Goal: Transaction & Acquisition: Purchase product/service

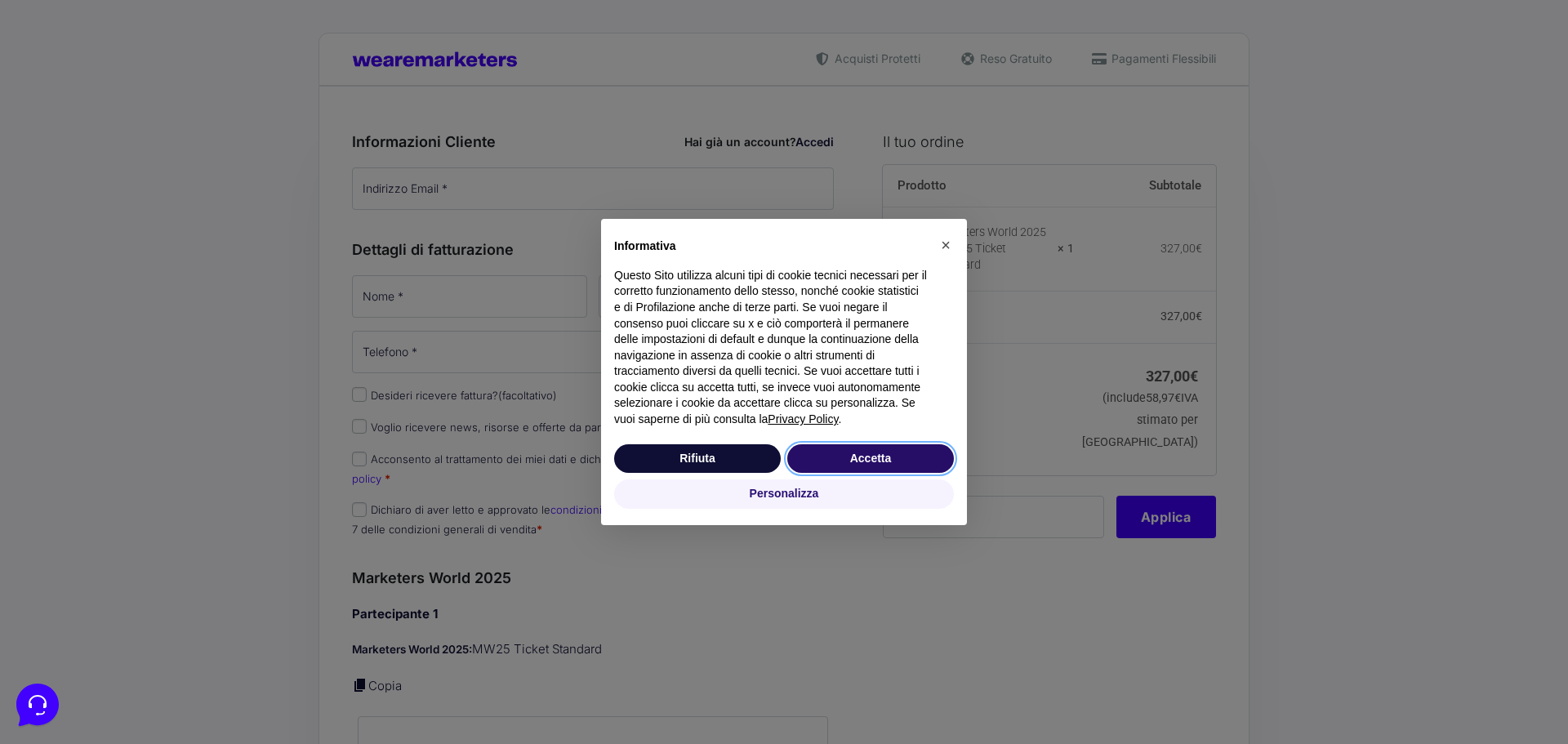
click at [864, 461] on button "Accetta" at bounding box center [870, 458] width 167 height 30
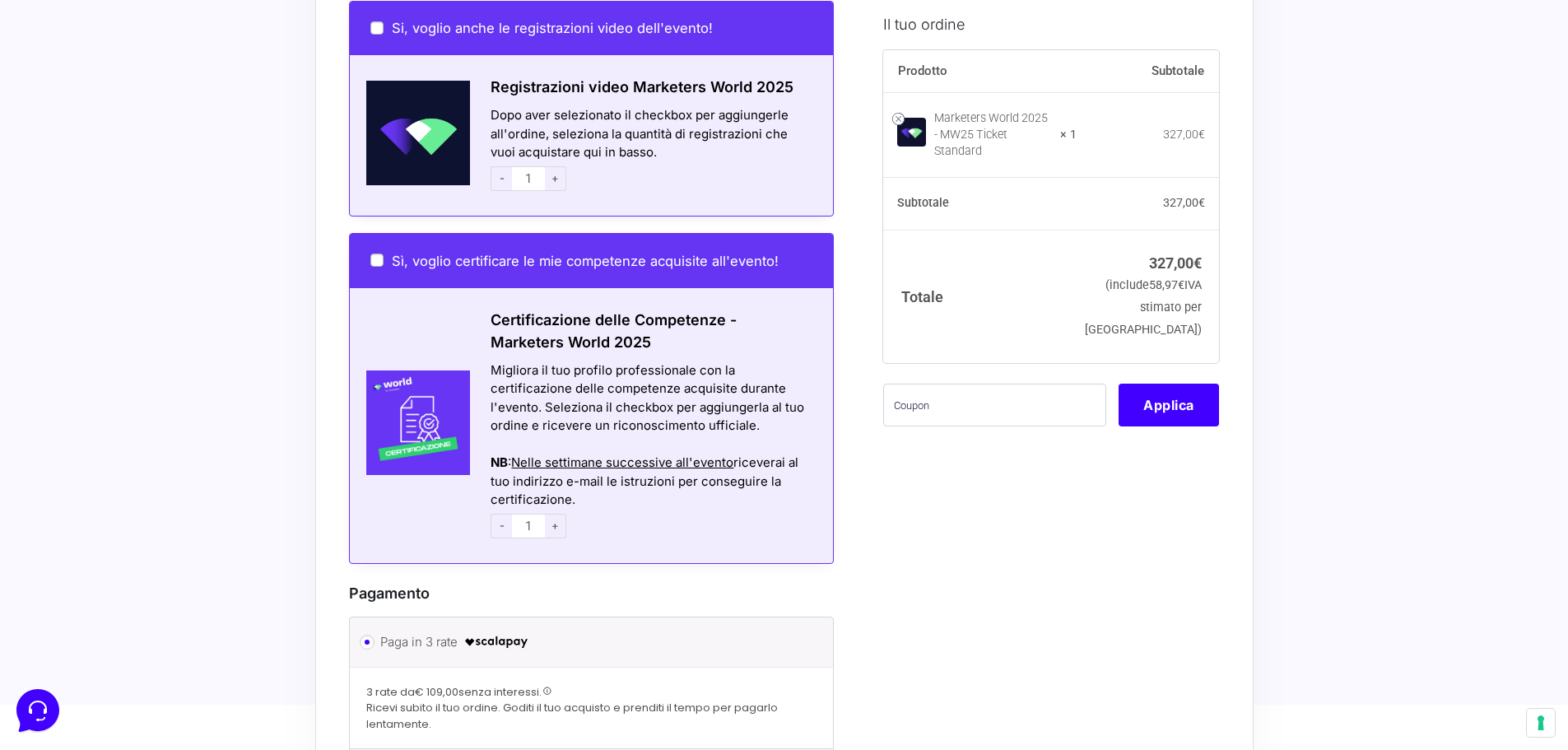
scroll to position [988, 0]
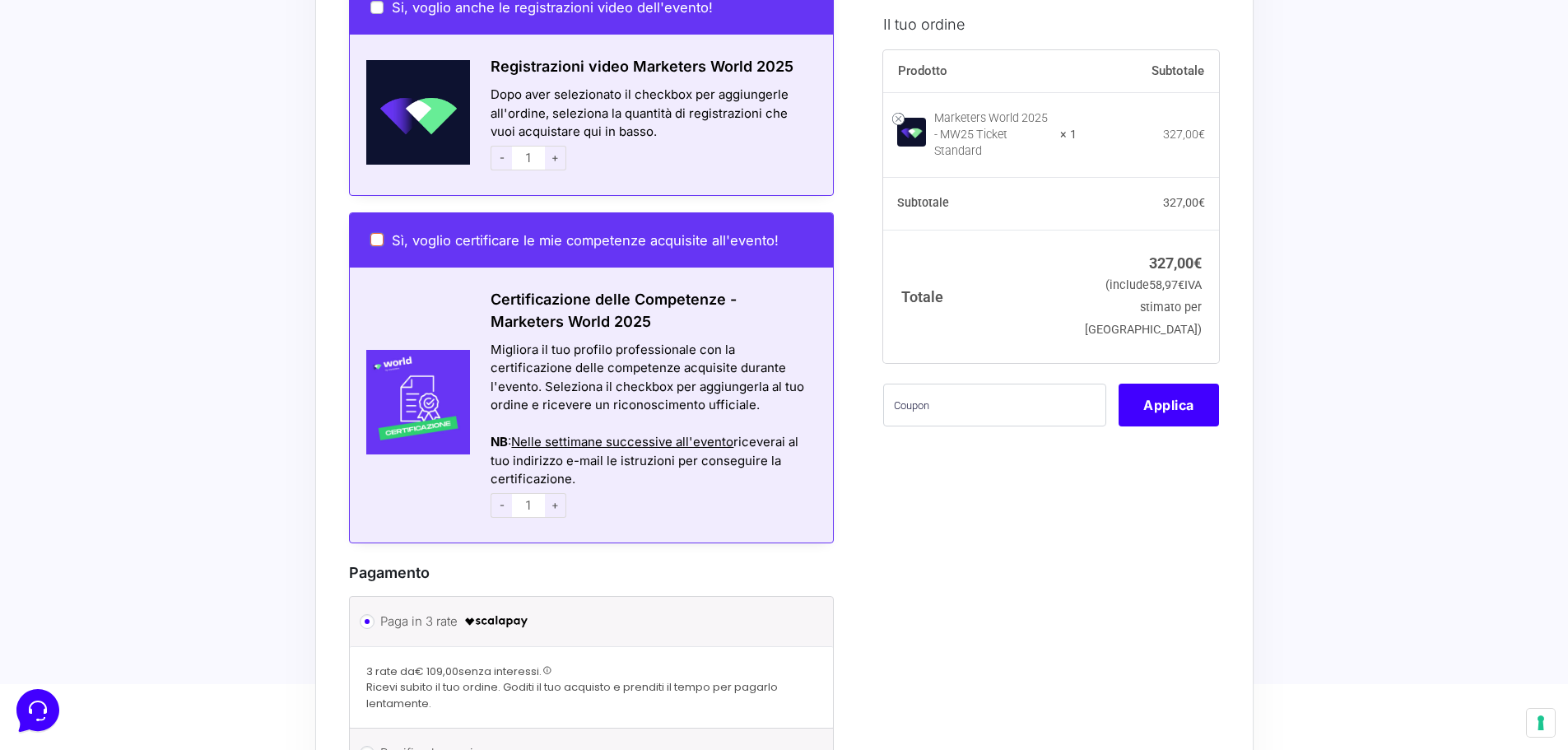
click at [382, 233] on input "Sì, voglio certificare le mie competenze acquisite all'evento!" at bounding box center [377, 239] width 13 height 13
checkbox input "true"
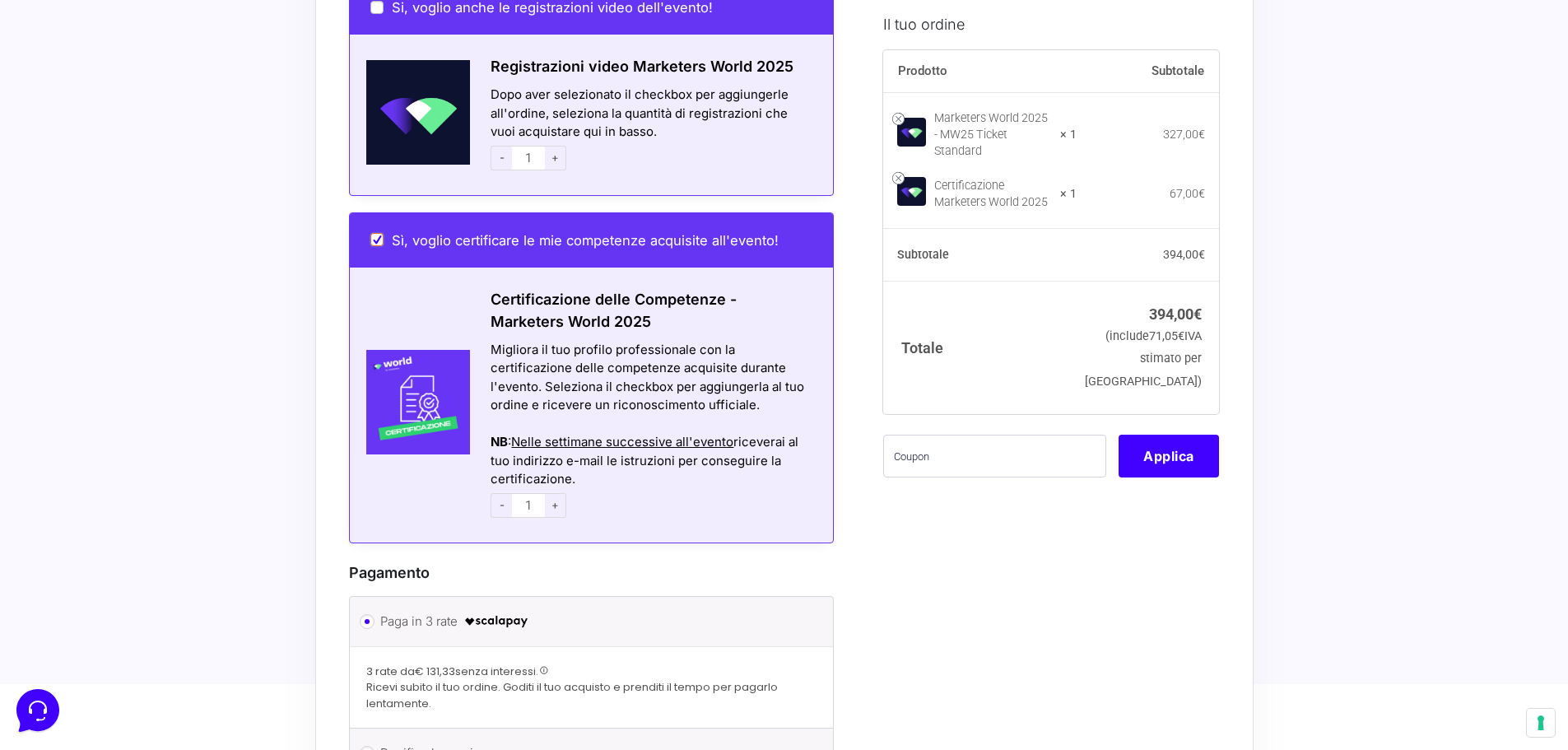
click at [380, 233] on input "Sì, voglio certificare le mie competenze acquisite all'evento!" at bounding box center [377, 239] width 13 height 13
checkbox input "false"
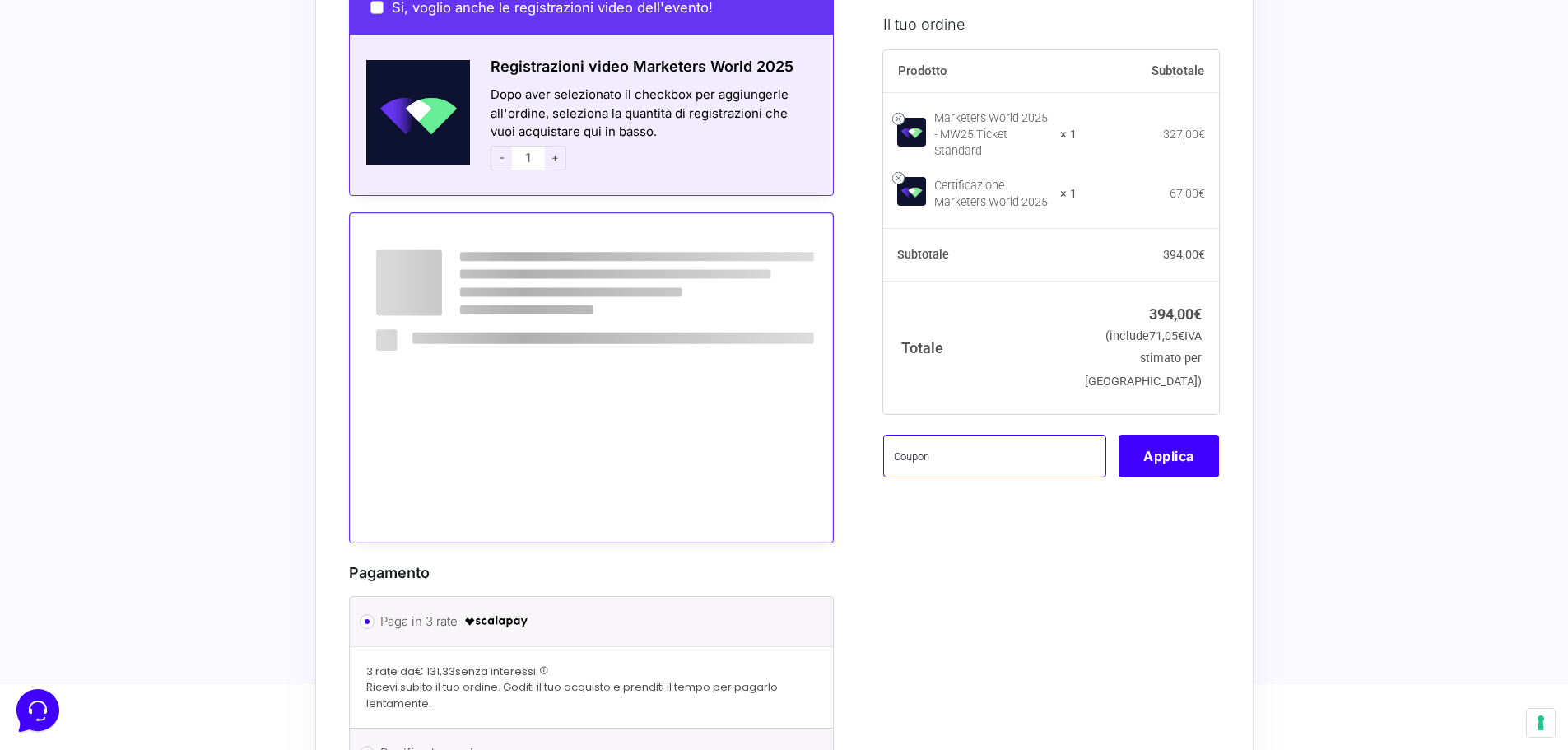
click at [976, 442] on input "text" at bounding box center [994, 455] width 223 height 43
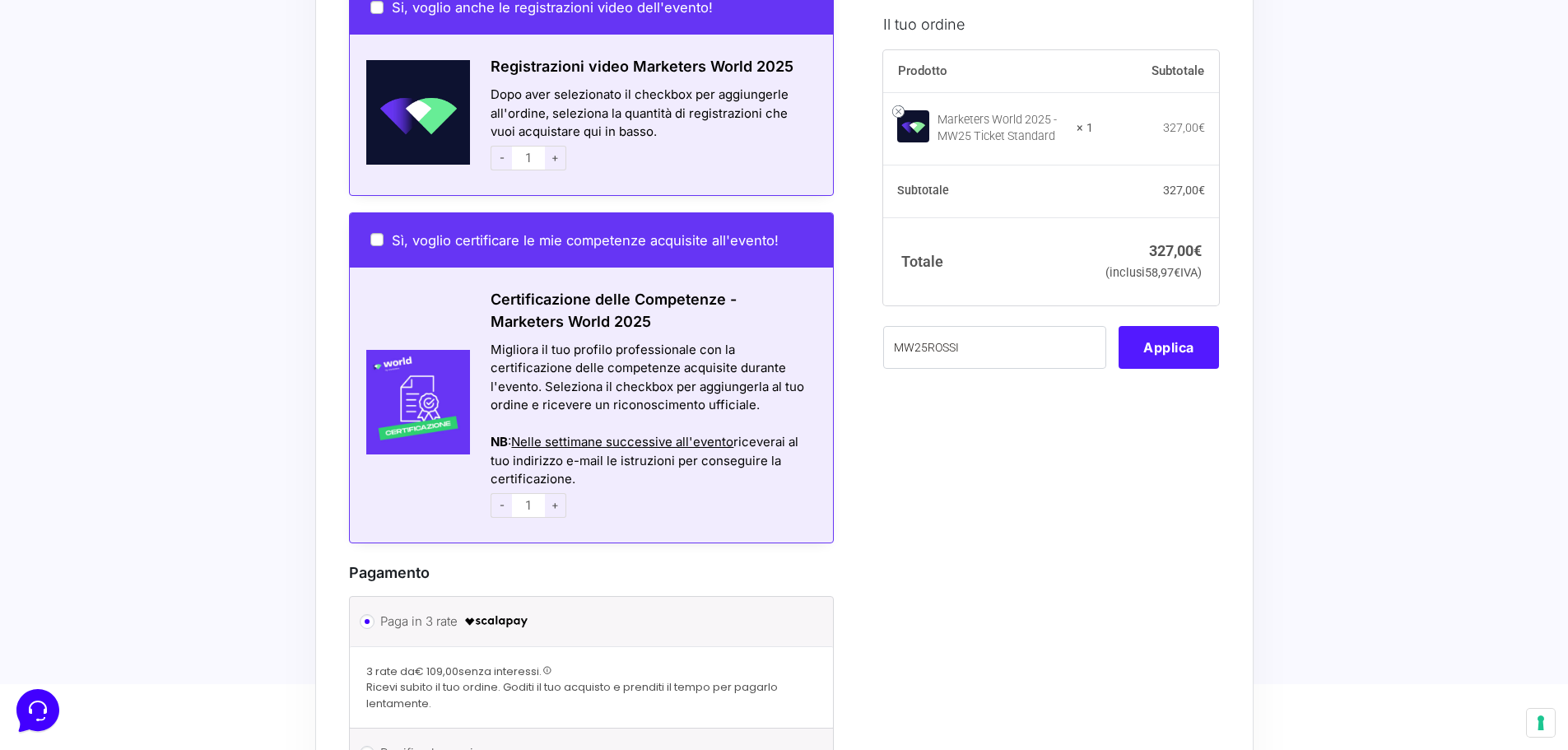
click at [1154, 369] on button "Applica" at bounding box center [1168, 347] width 101 height 43
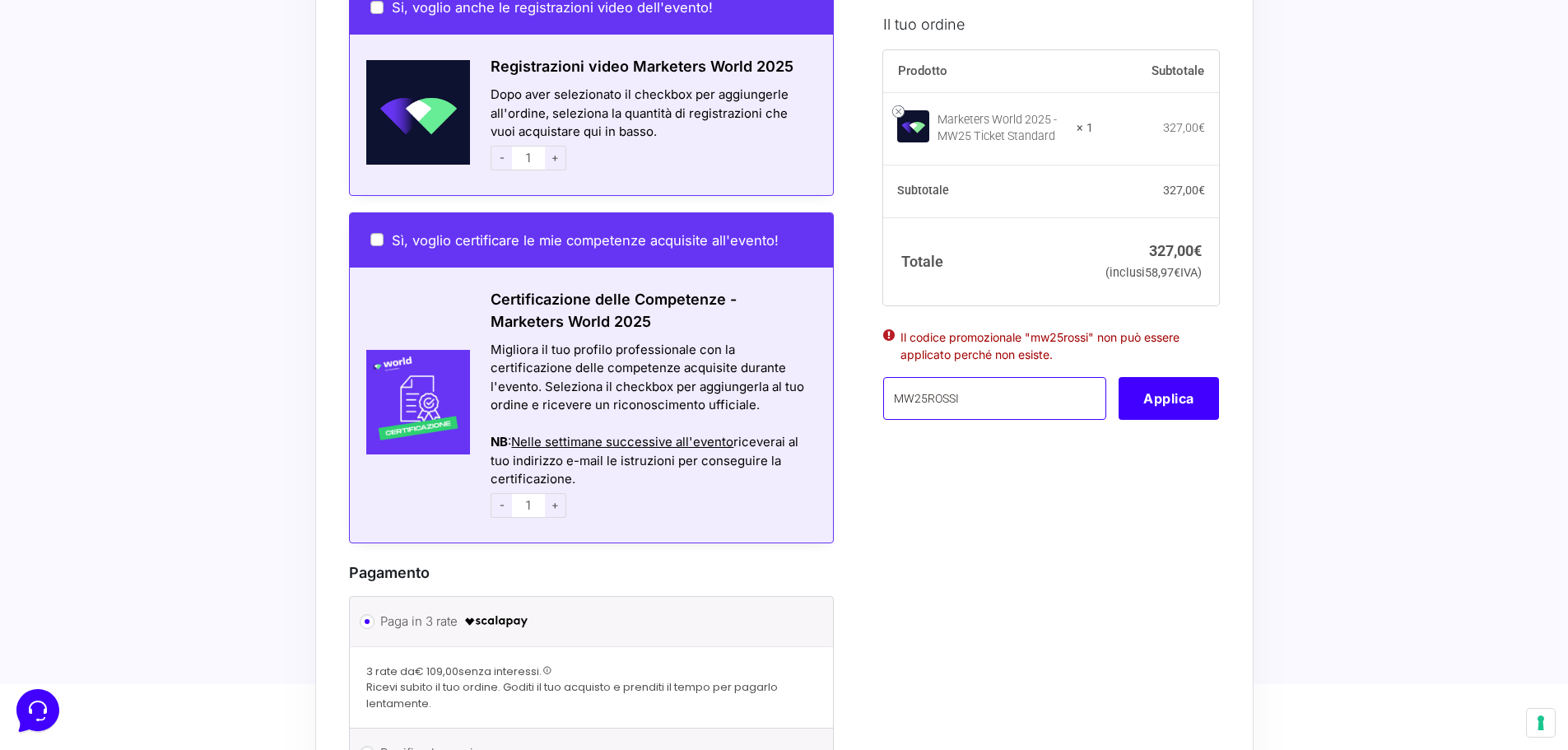
click at [973, 420] on input "MW25ROSSI" at bounding box center [994, 398] width 223 height 43
click at [920, 420] on input "MW25ROSSI" at bounding box center [994, 398] width 223 height 43
click at [1146, 420] on button "Applica" at bounding box center [1168, 398] width 101 height 43
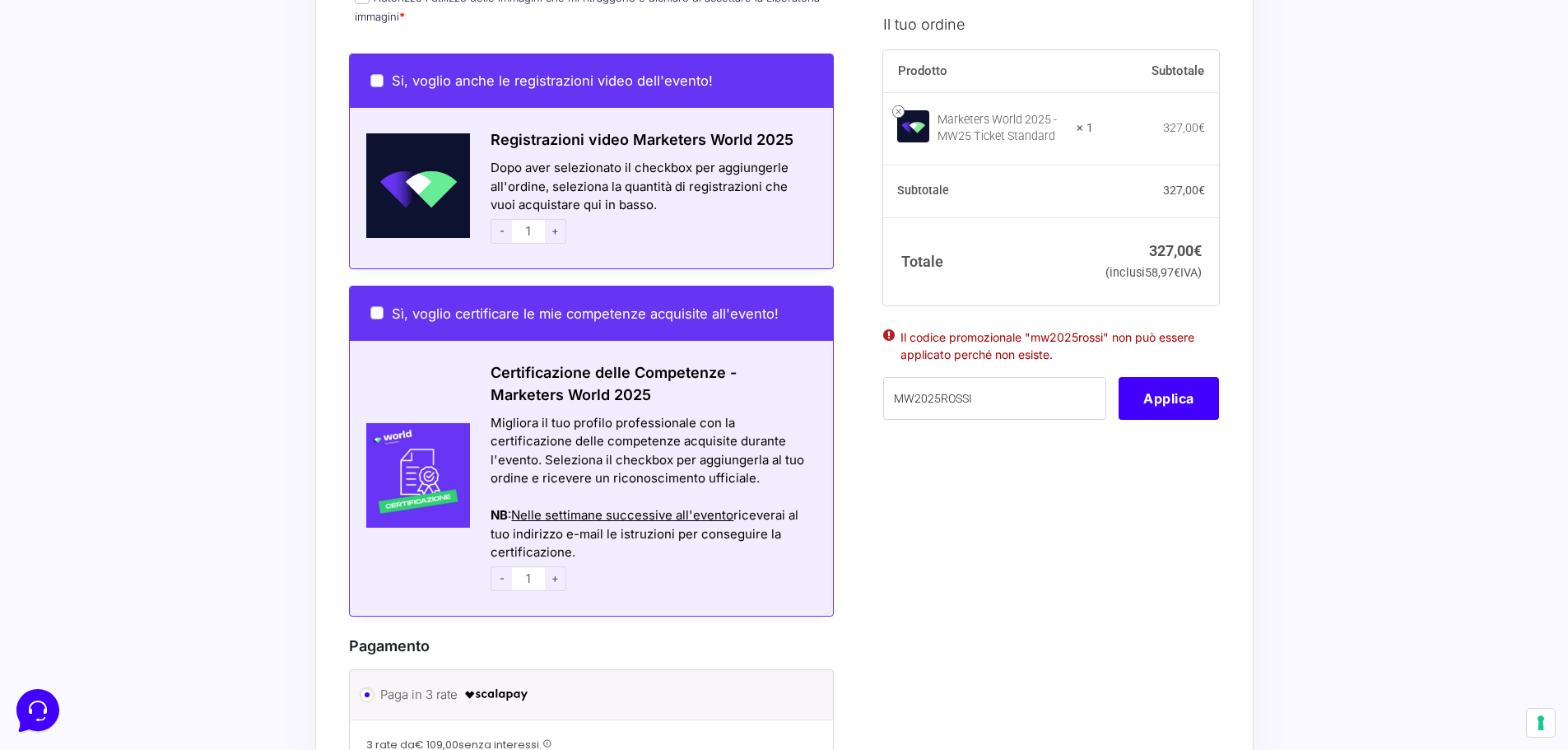
scroll to position [823, 0]
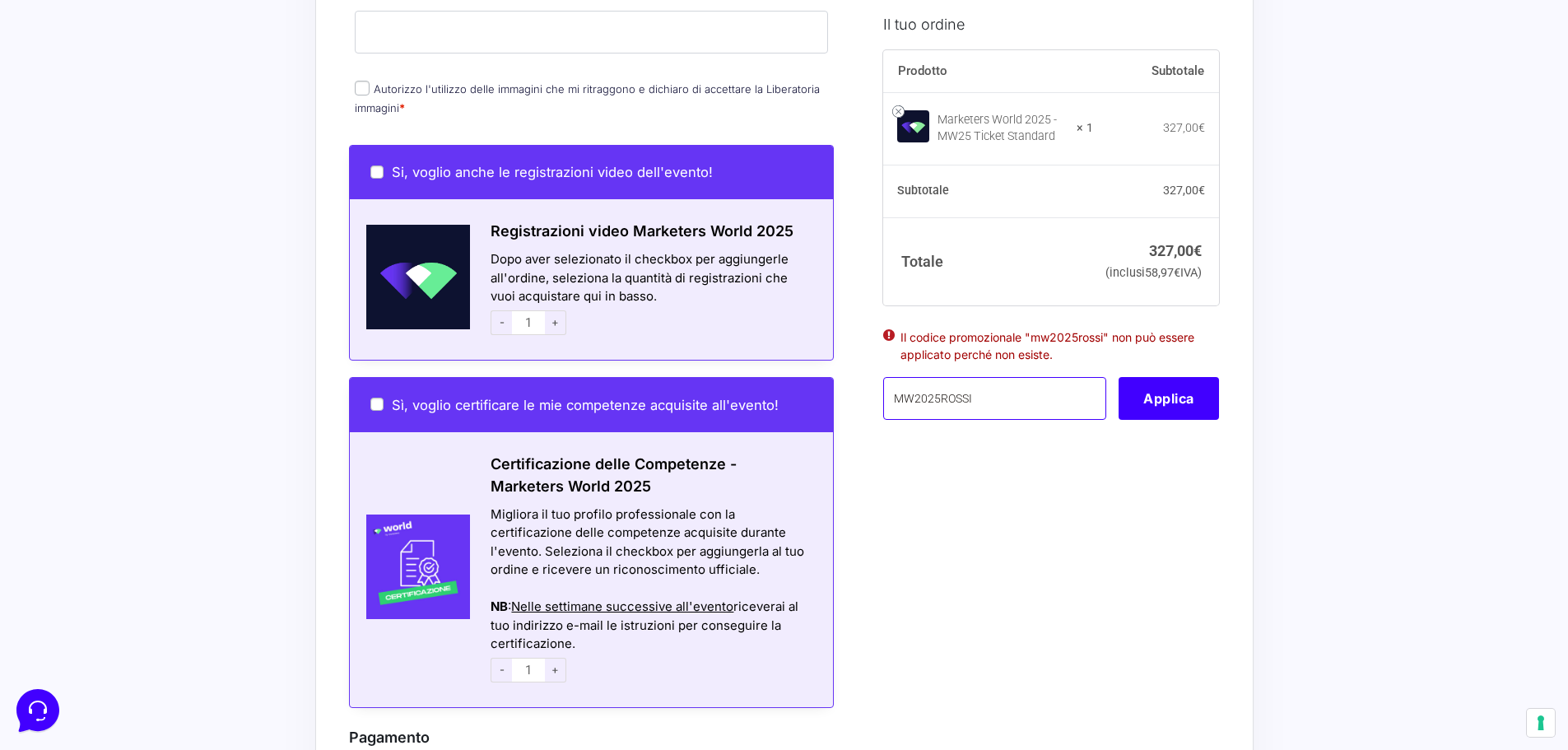
drag, startPoint x: 1000, startPoint y: 429, endPoint x: 886, endPoint y: 423, distance: 114.2
click at [886, 420] on input "MW2025ROSSI" at bounding box center [994, 398] width 223 height 43
paste input "AMICIPOD"
click at [1146, 420] on button "Applica" at bounding box center [1168, 398] width 101 height 43
click at [1074, 420] on input "AMICIPOD" at bounding box center [994, 398] width 223 height 43
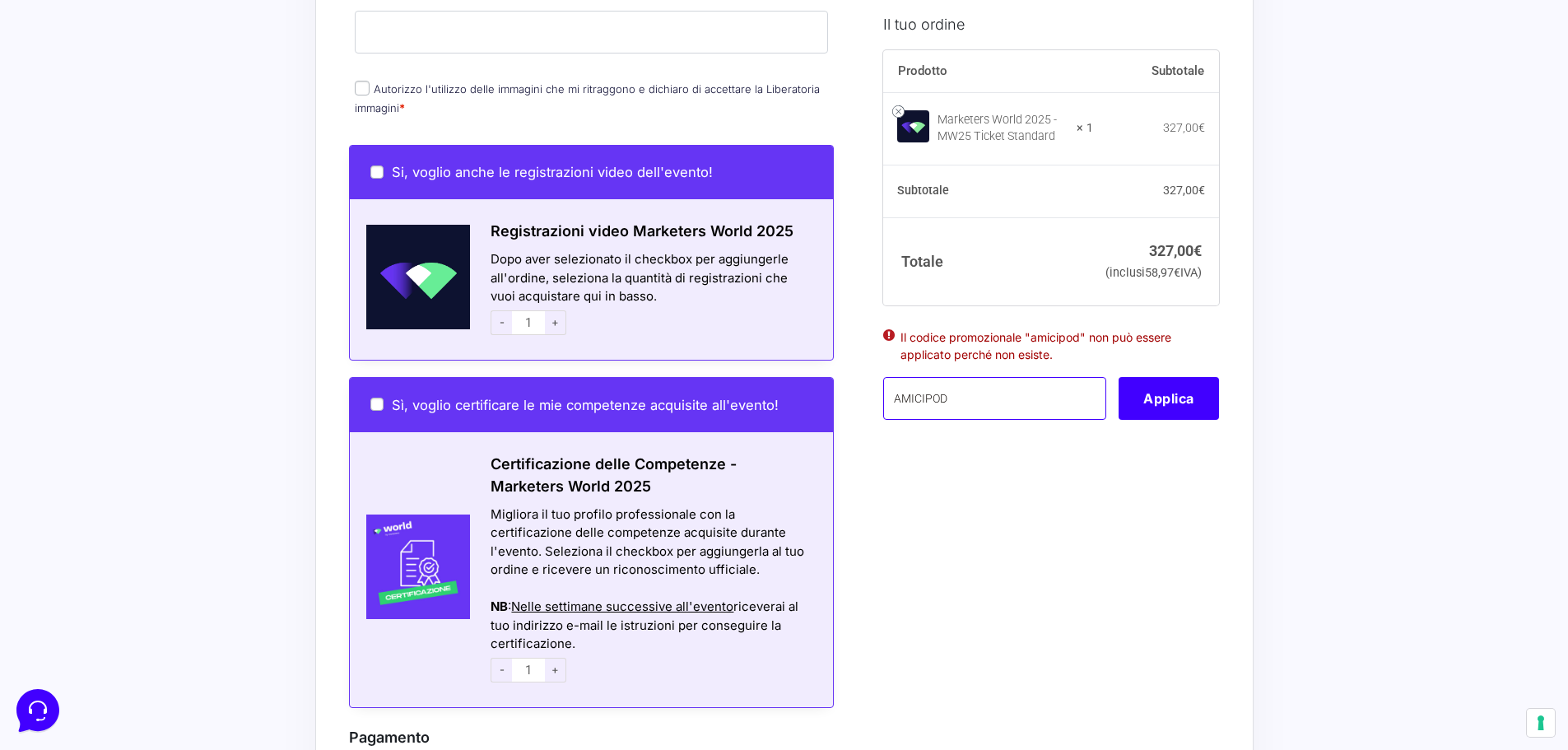
drag, startPoint x: 1021, startPoint y: 425, endPoint x: 863, endPoint y: 412, distance: 158.5
click at [863, 412] on form "Informazioni Cliente Hai già un account? Accedi Indirizzo Email * Password * Ac…" at bounding box center [784, 216] width 871 height 1850
paste input "MONETIZZANDO15"
type input "MONETIZZANDO15"
click at [863, 412] on div "Informazioni Cliente Hai già un account? Accedi Indirizzo Email * Password * Ac…" at bounding box center [609, 216] width 522 height 1850
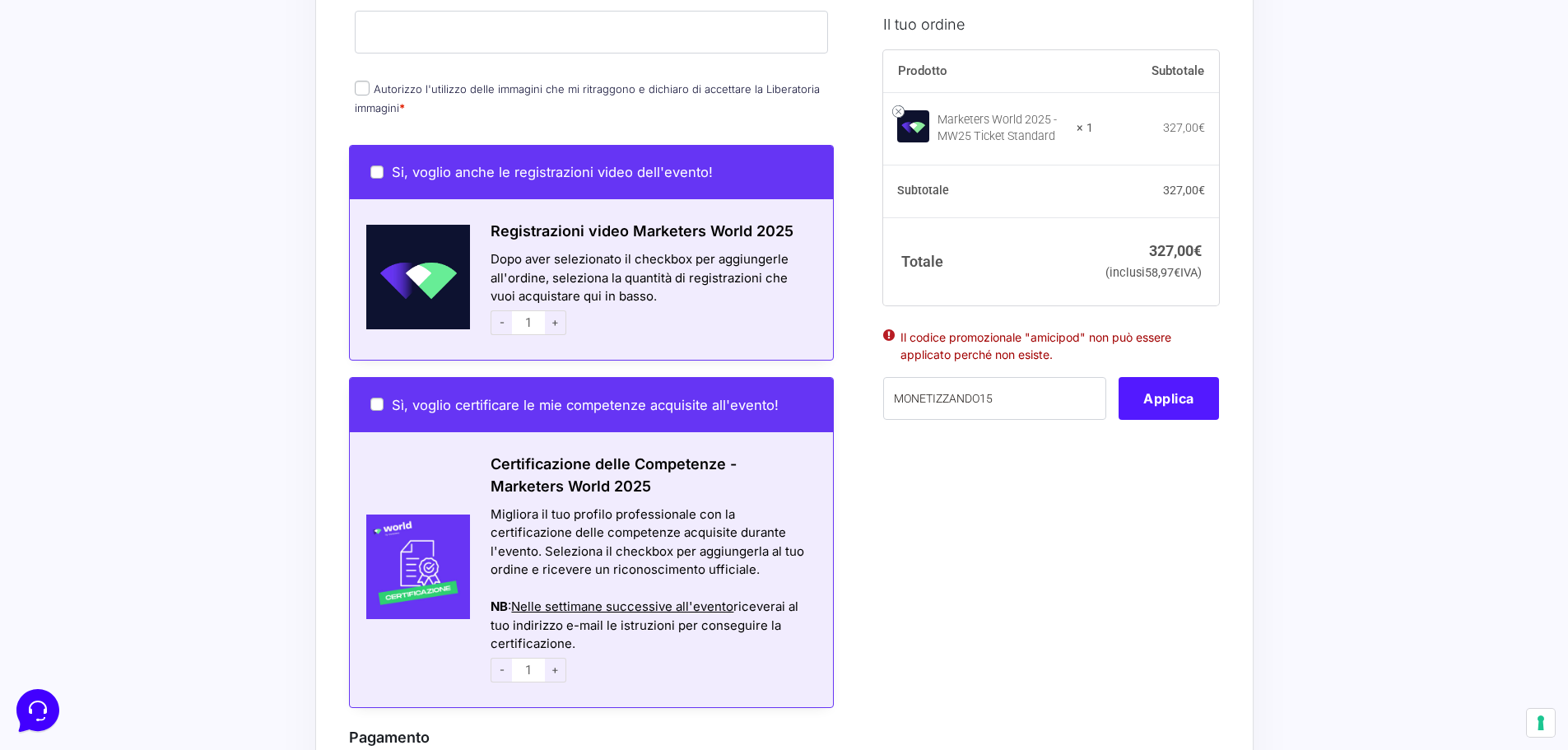
click at [1162, 410] on button "Applica" at bounding box center [1168, 398] width 101 height 43
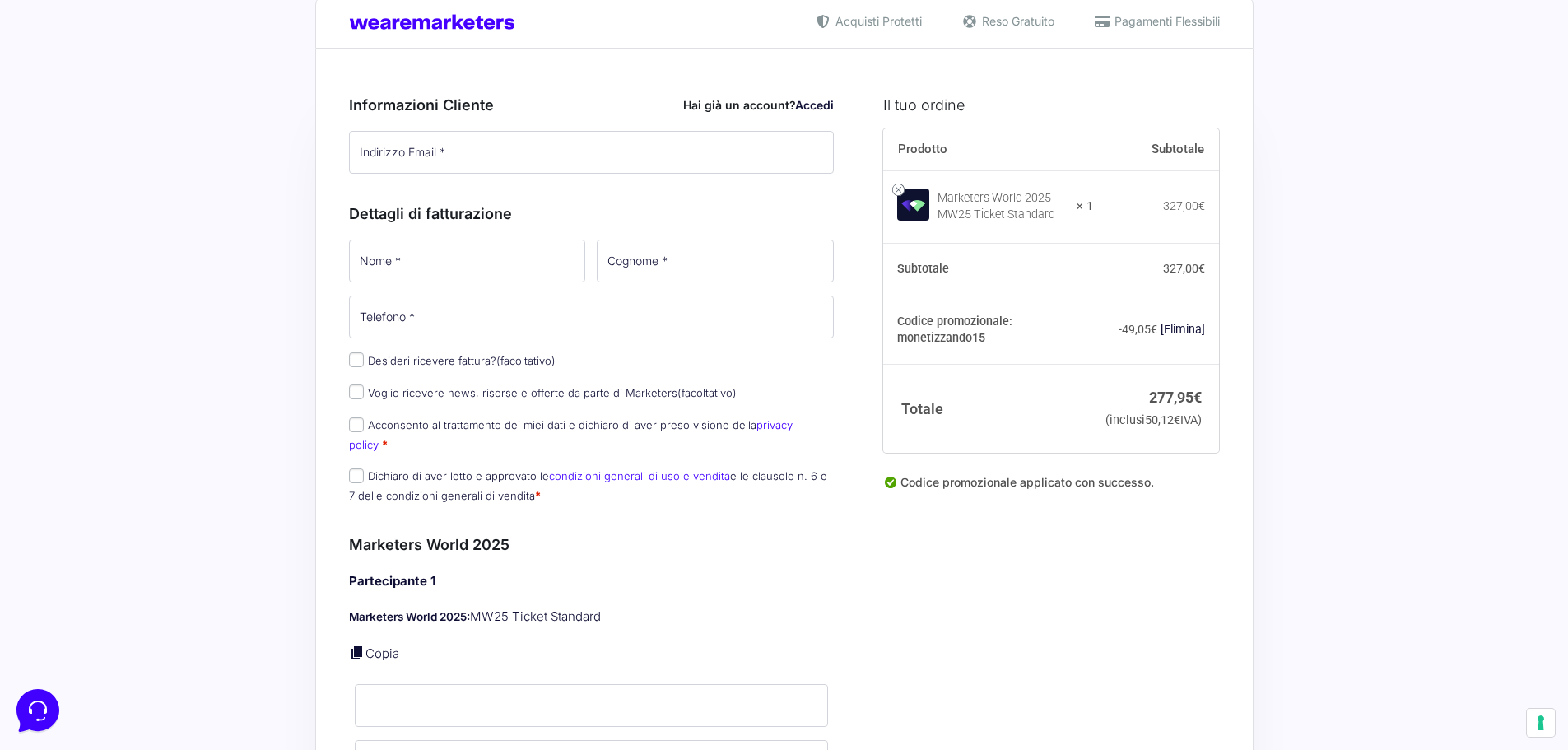
scroll to position [0, 0]
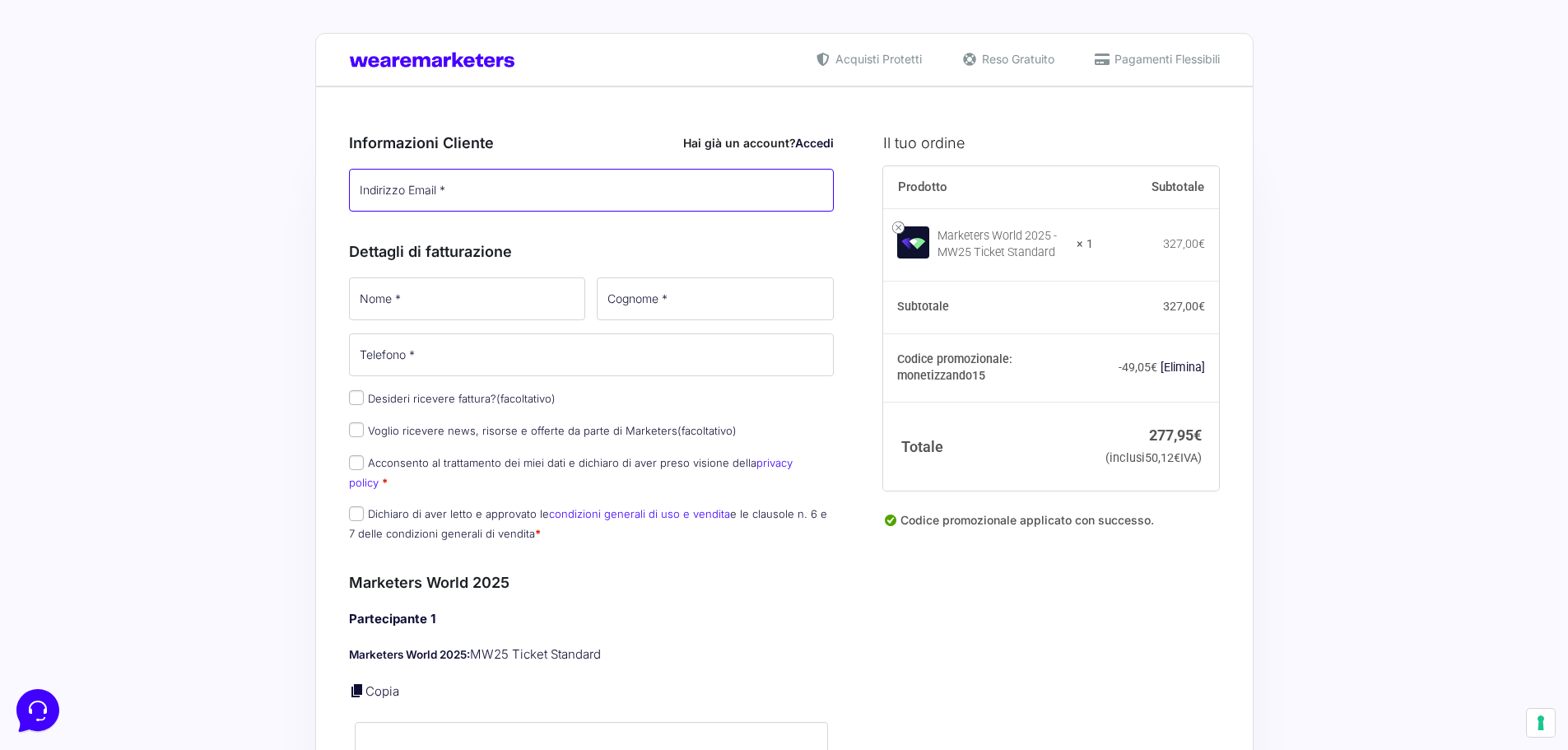
click at [411, 206] on input "Indirizzo Email *" at bounding box center [591, 190] width 486 height 43
type input "[PERSON_NAME][EMAIL_ADDRESS][DOMAIN_NAME]"
type input "[PERSON_NAME]"
type input "Di [PERSON_NAME]"
type input "[PHONE_NUMBER]"
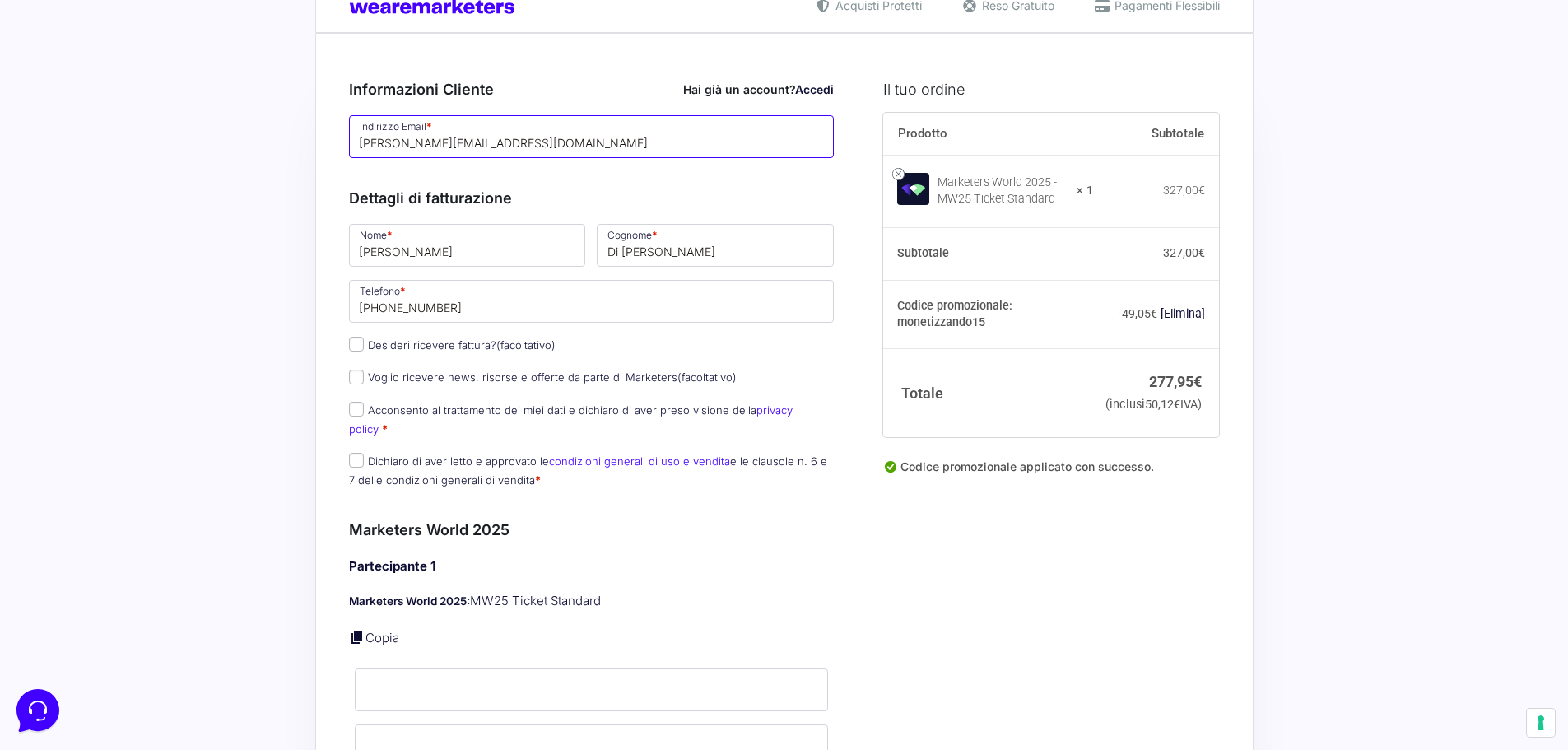
scroll to position [83, 0]
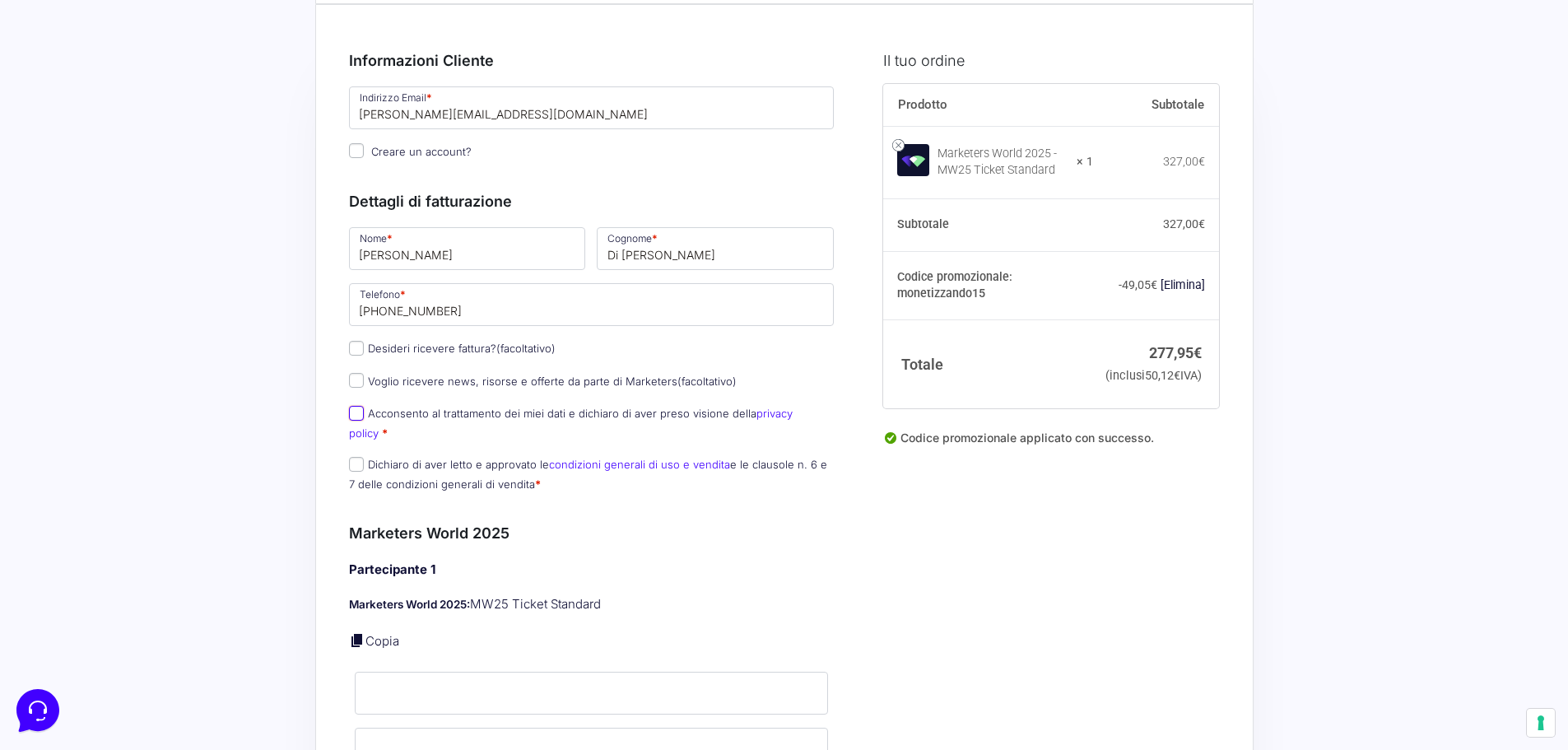
click at [357, 409] on input "Acconsento al trattamento dei miei dati e dichiaro di aver preso visione della …" at bounding box center [355, 412] width 14 height 14
checkbox input "true"
click at [356, 457] on input "Dichiaro di aver letto e approvato le condizioni generali di uso e vendita e le…" at bounding box center [355, 464] width 14 height 14
checkbox input "true"
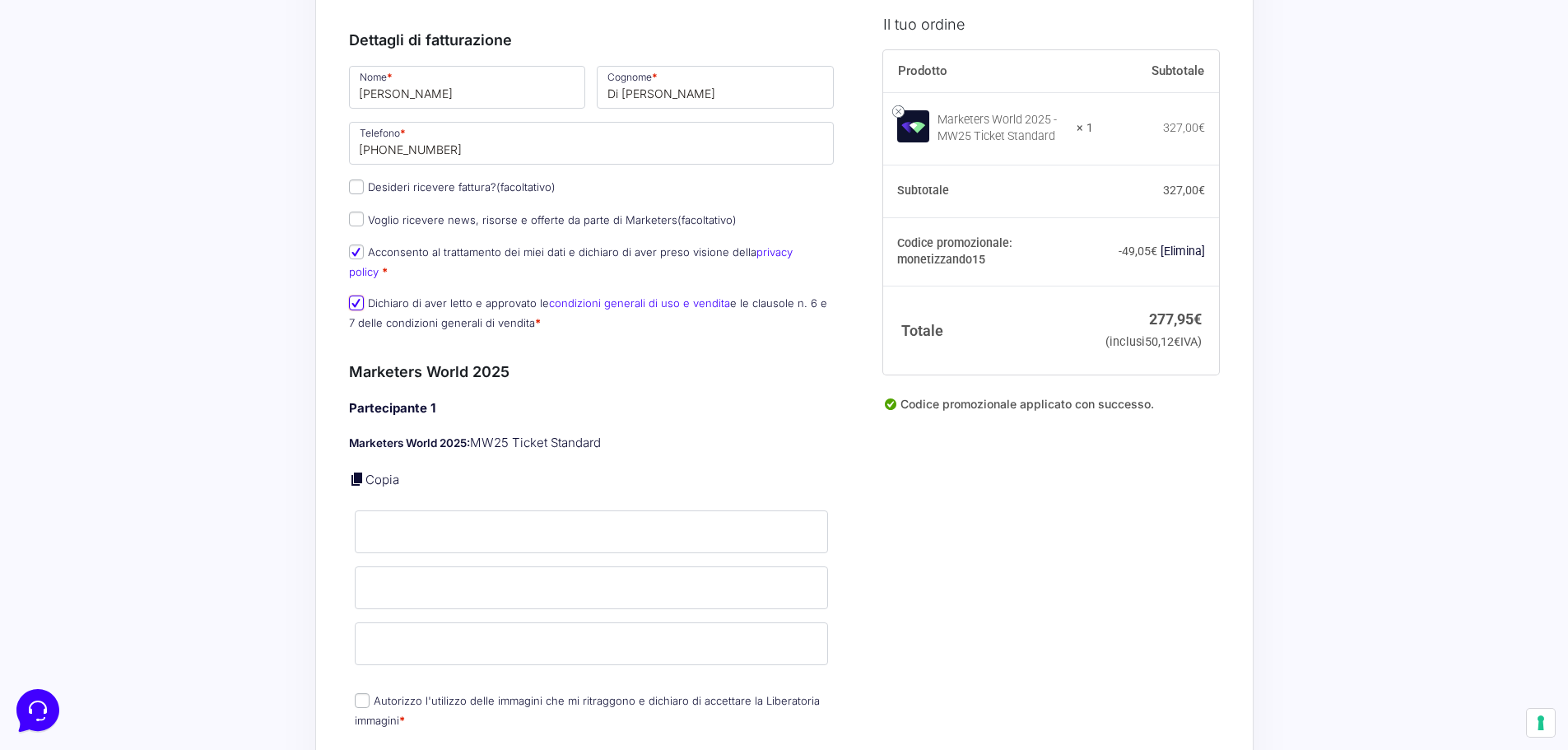
scroll to position [247, 0]
click at [357, 468] on link at bounding box center [356, 476] width 16 height 16
type input "[PERSON_NAME]"
type input "Di [PERSON_NAME]"
type input "[PERSON_NAME][EMAIL_ADDRESS][DOMAIN_NAME]"
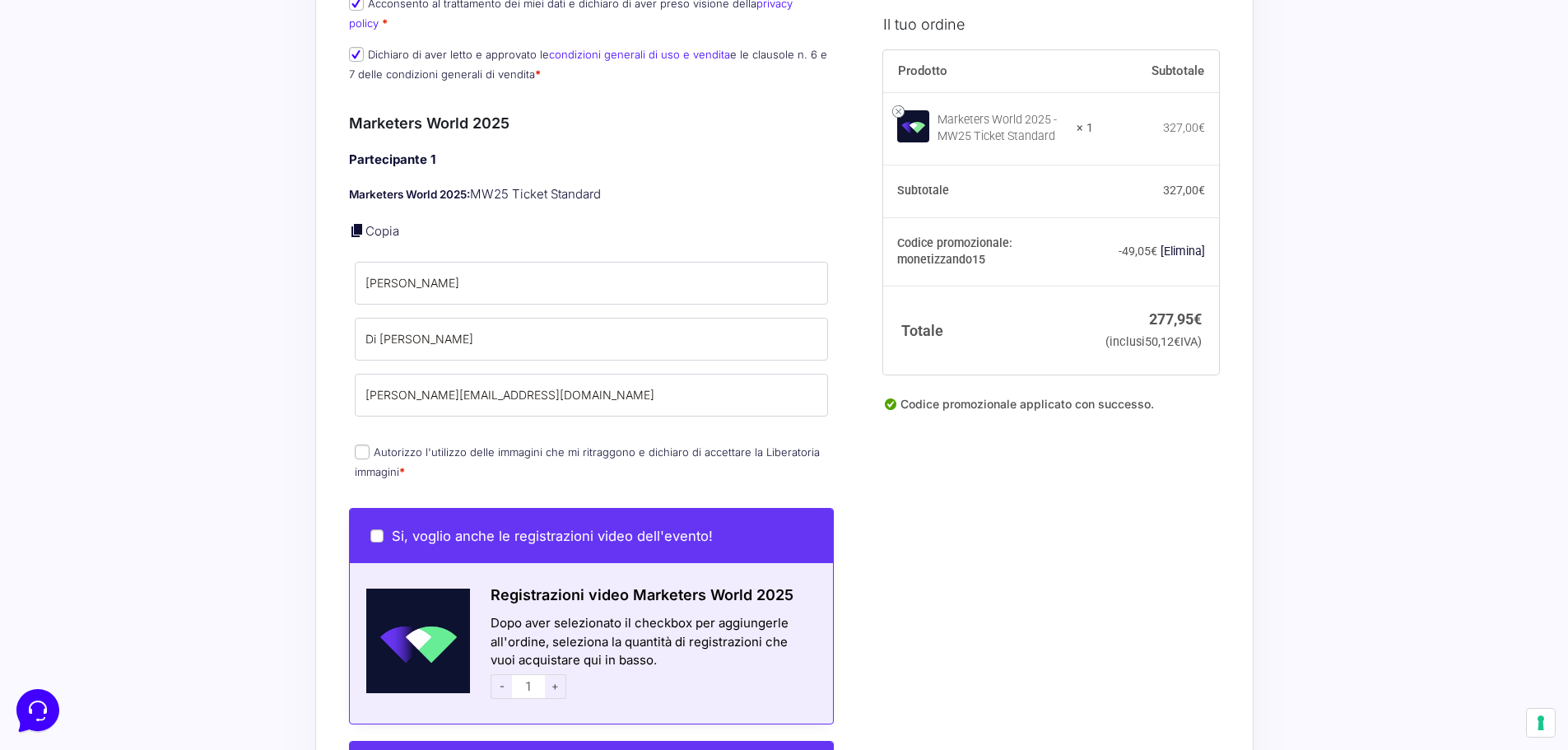
scroll to position [493, 0]
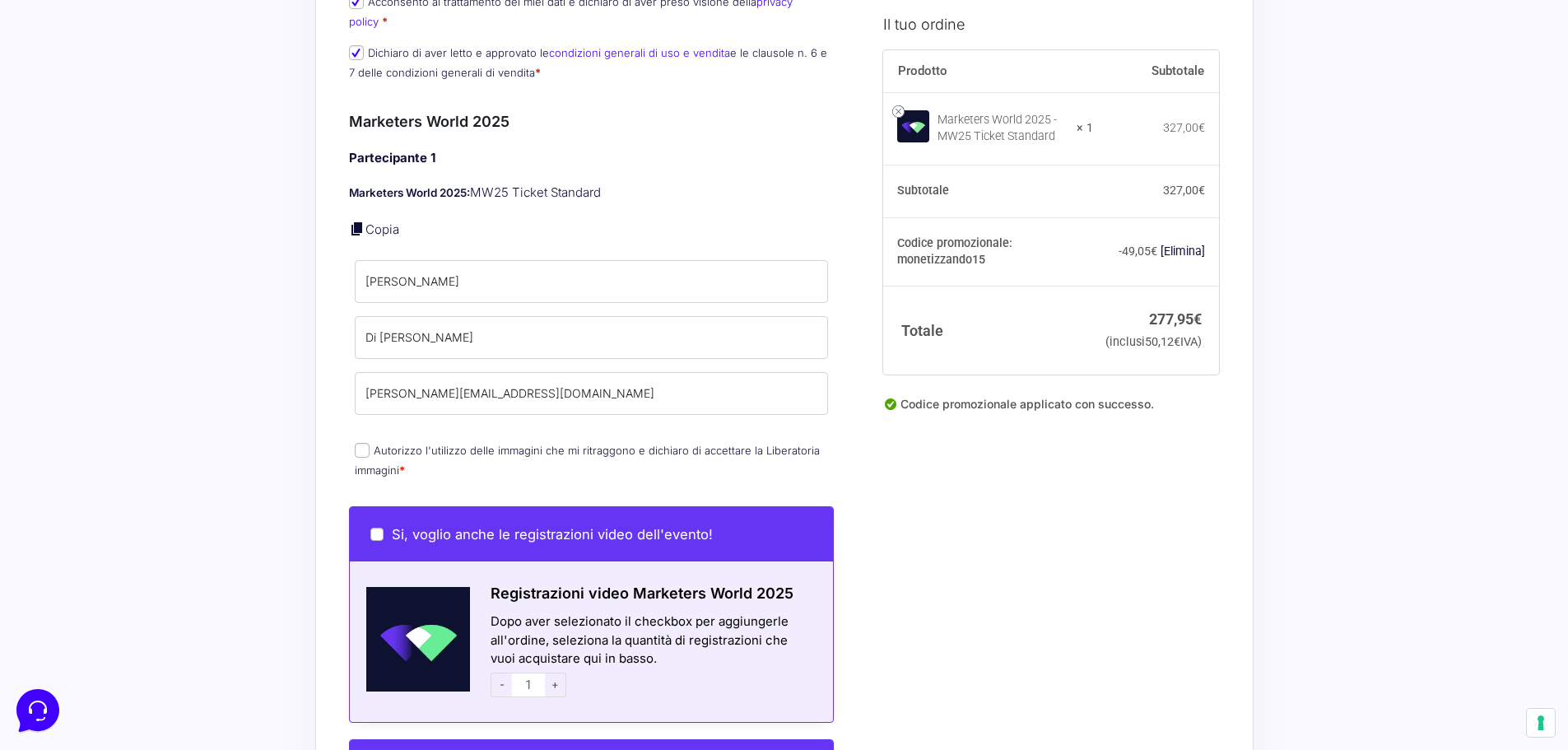
click at [360, 443] on input "Autorizzo l'utilizzo delle immagini che mi ritraggono e dichiaro di accettare l…" at bounding box center [361, 450] width 14 height 14
checkbox input "true"
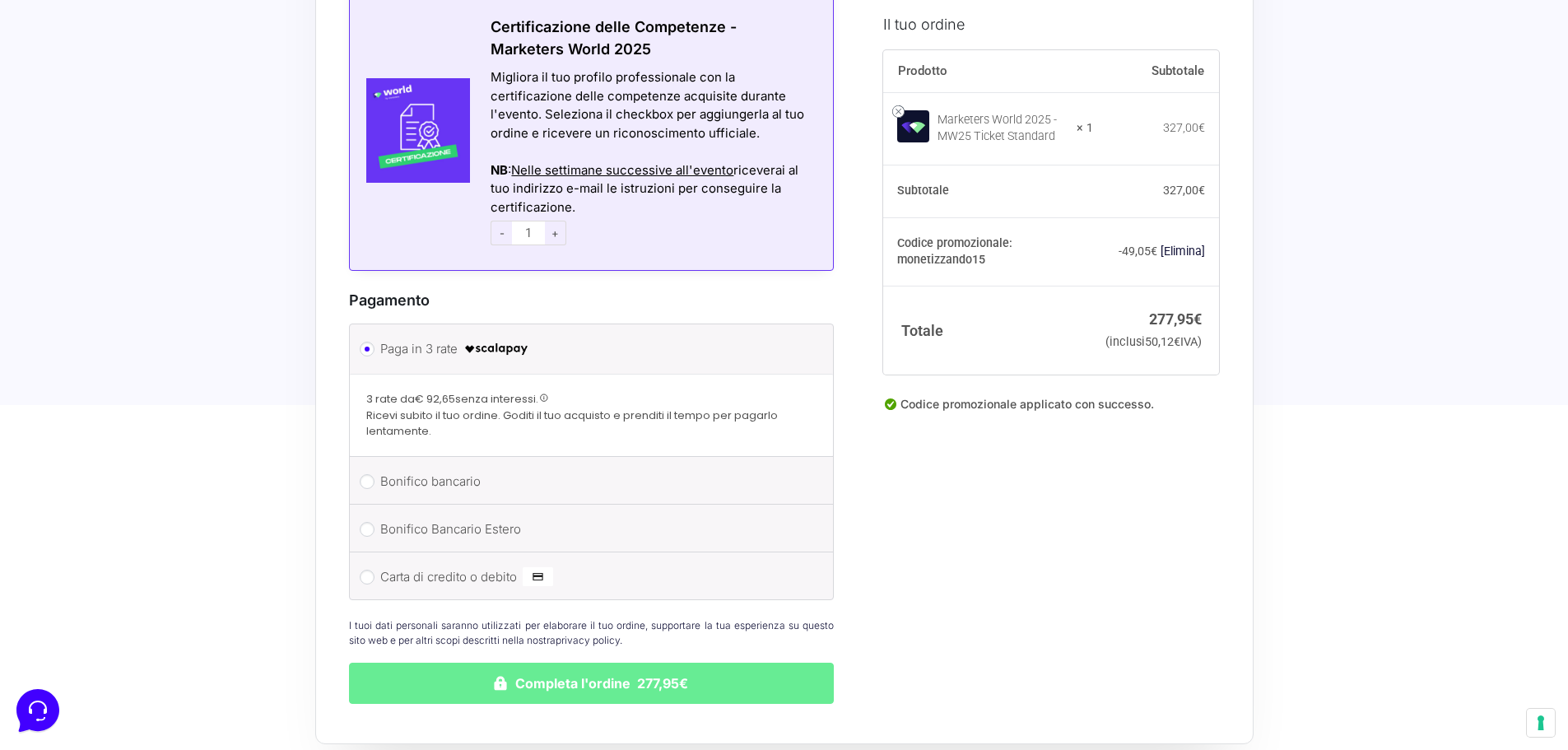
scroll to position [1317, 0]
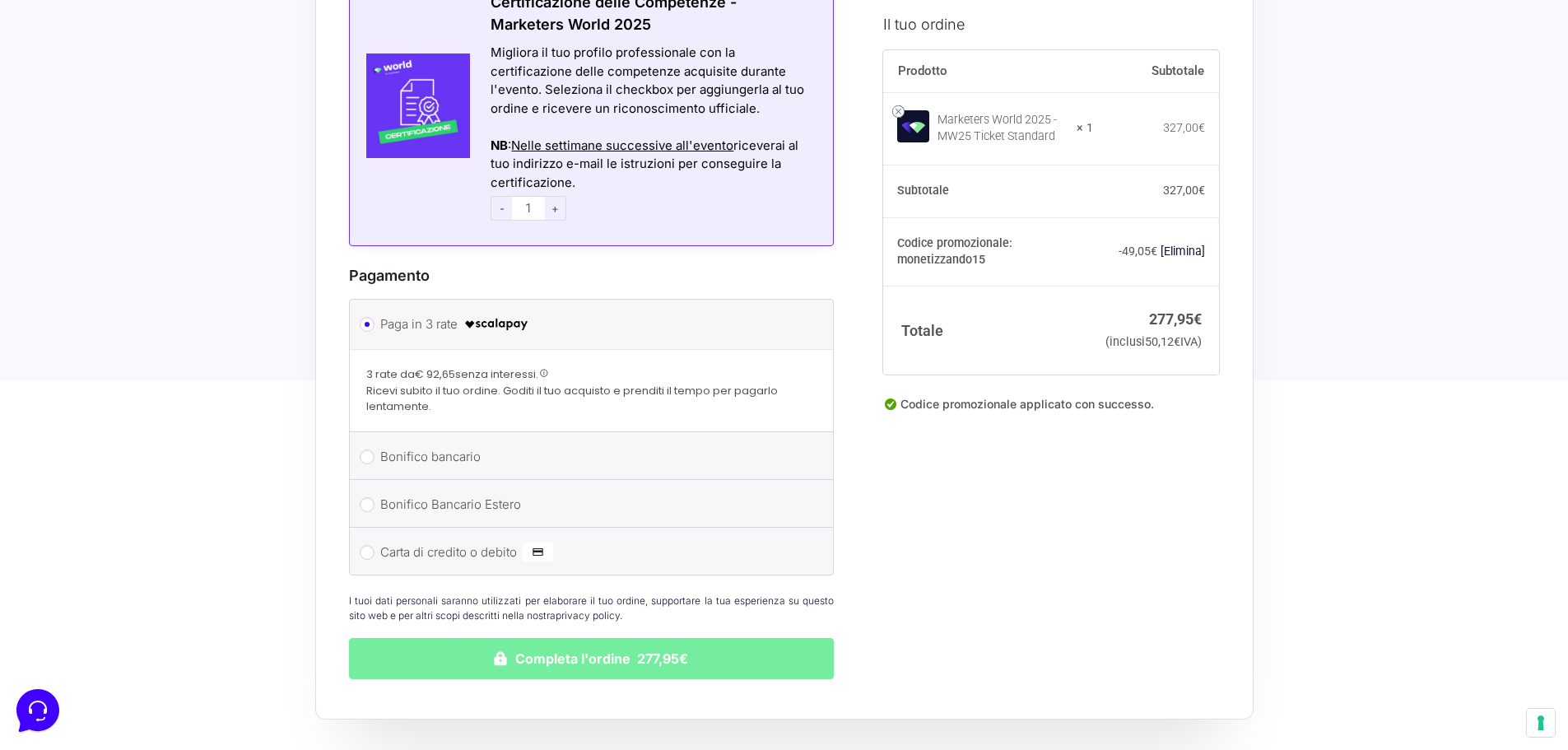
click at [671, 646] on button "Completa l'ordine 277,95€" at bounding box center [591, 658] width 486 height 41
